Goal: Find specific page/section: Find specific page/section

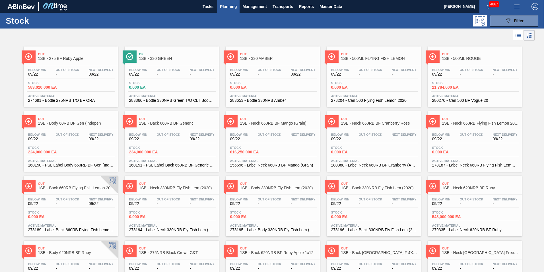
drag, startPoint x: 531, startPoint y: 22, endPoint x: 526, endPoint y: 31, distance: 10.1
click at [531, 22] on button "089F7B8B-B2A5-4AFE-B5C0-19BA573D28AC Filter" at bounding box center [514, 20] width 48 height 11
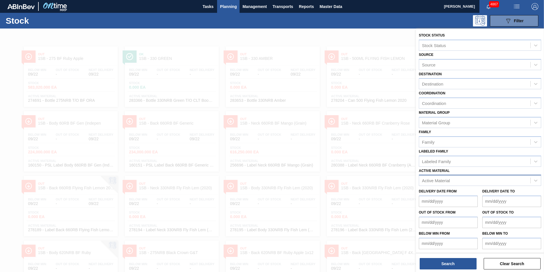
click at [450, 180] on div "Active Material" at bounding box center [436, 180] width 28 height 5
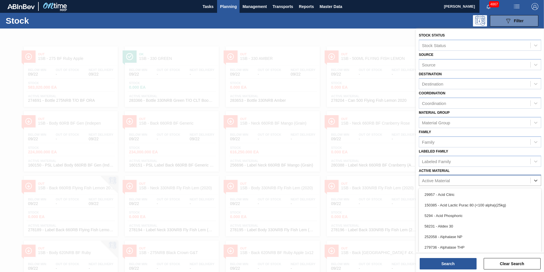
scroll to position [4, 0]
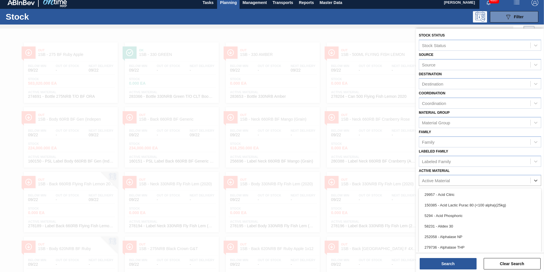
paste Material "285235"
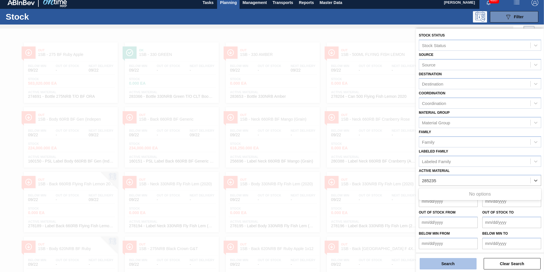
type Material "285235"
click at [461, 266] on button "Search" at bounding box center [448, 263] width 57 height 11
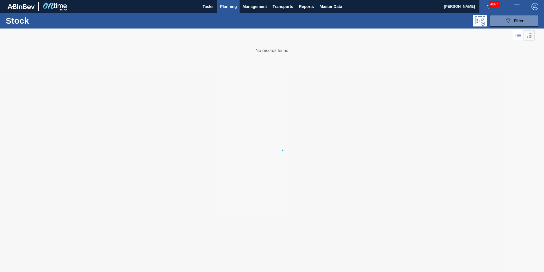
scroll to position [0, 0]
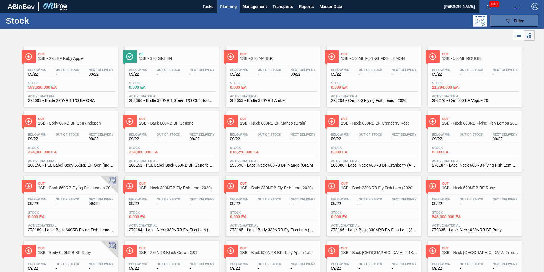
click at [529, 21] on button "089F7B8B-B2A5-4AFE-B5C0-19BA573D28AC Filter" at bounding box center [514, 20] width 48 height 11
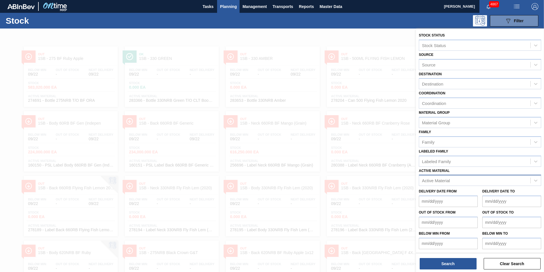
click at [439, 182] on div "Active Material" at bounding box center [436, 180] width 28 height 5
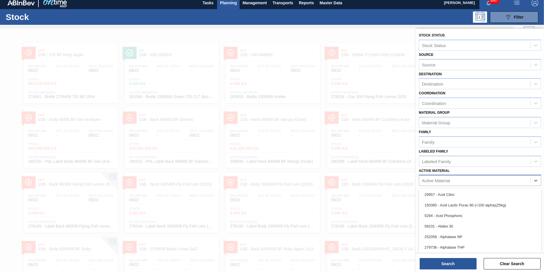
scroll to position [4, 0]
paste Material "285235"
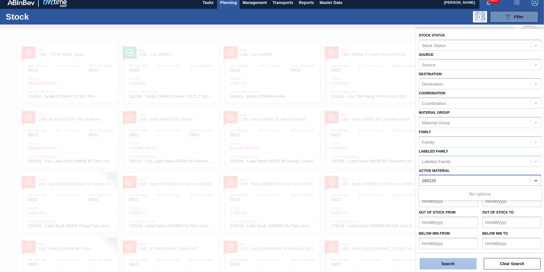
type Material "285235"
click at [453, 263] on button "Search" at bounding box center [448, 263] width 57 height 11
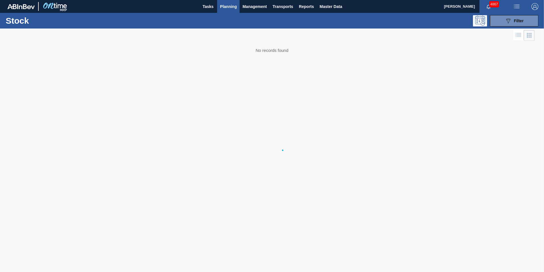
scroll to position [0, 0]
